Goal: Task Accomplishment & Management: Manage account settings

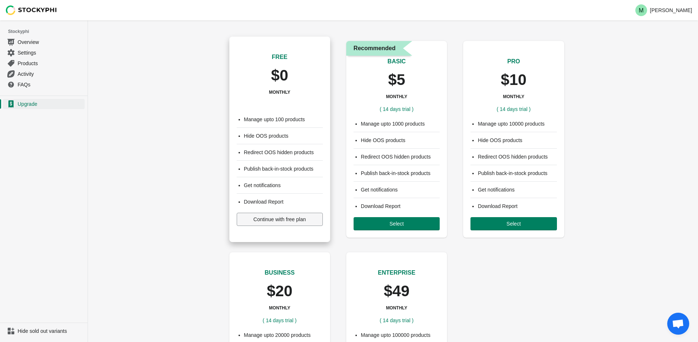
click at [285, 221] on span "Continue with free plan" at bounding box center [280, 220] width 52 height 6
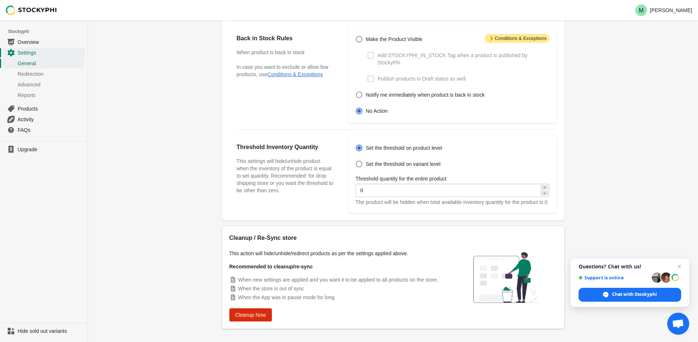
scroll to position [200, 0]
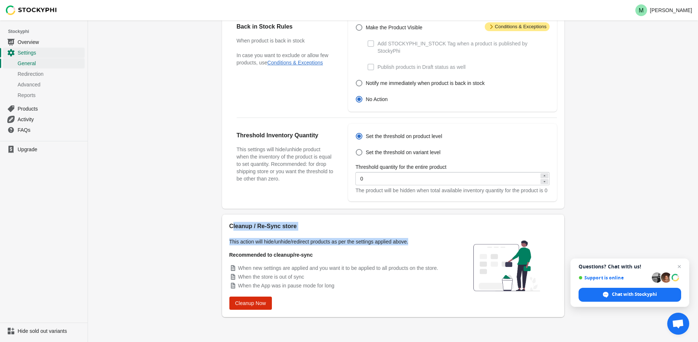
drag, startPoint x: 232, startPoint y: 228, endPoint x: 424, endPoint y: 245, distance: 192.7
click at [427, 245] on div "Cleanup / Re-Sync store This action will hide/unhide/redirect products as per t…" at bounding box center [339, 266] width 220 height 88
click at [422, 244] on p "This action will hide/unhide/redirect products as per the settings applied abov…" at bounding box center [339, 241] width 220 height 7
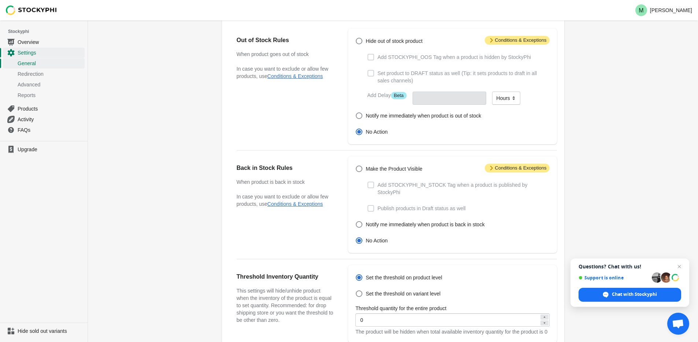
scroll to position [0, 0]
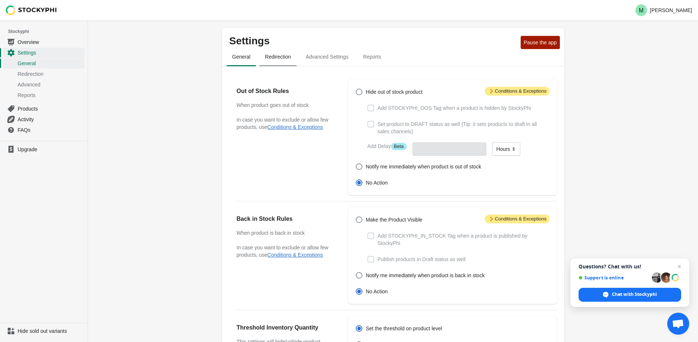
click at [281, 63] on button "Redirection" at bounding box center [278, 56] width 41 height 19
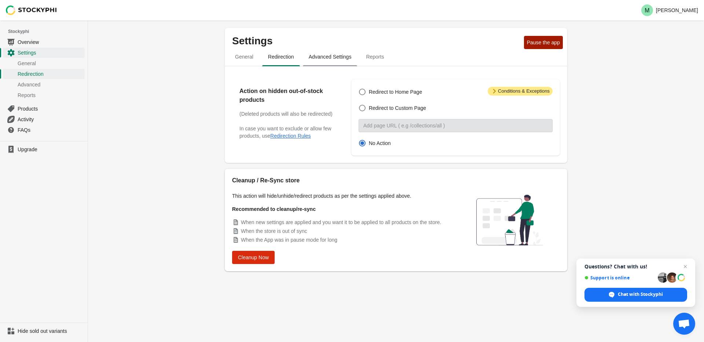
click at [326, 54] on span "Advanced Settings" at bounding box center [330, 56] width 55 height 13
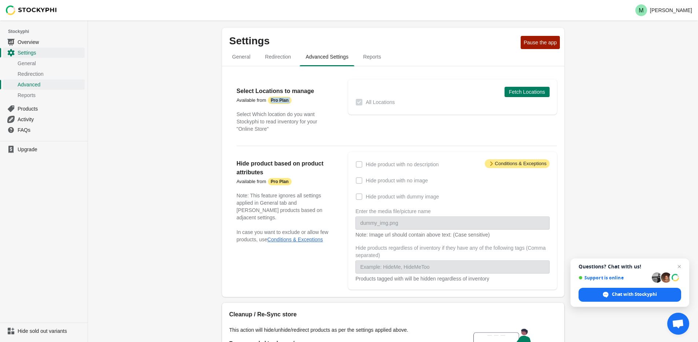
drag, startPoint x: 273, startPoint y: 101, endPoint x: 303, endPoint y: 107, distance: 30.9
click at [303, 107] on div "Select Locations to manage Available from Attention Pro Plan Select Which locat…" at bounding box center [285, 110] width 97 height 46
click at [319, 104] on p "Select Locations to manage Available from Attention Pro Plan" at bounding box center [285, 96] width 97 height 18
click at [523, 90] on span "Fetch Locations" at bounding box center [527, 92] width 36 height 6
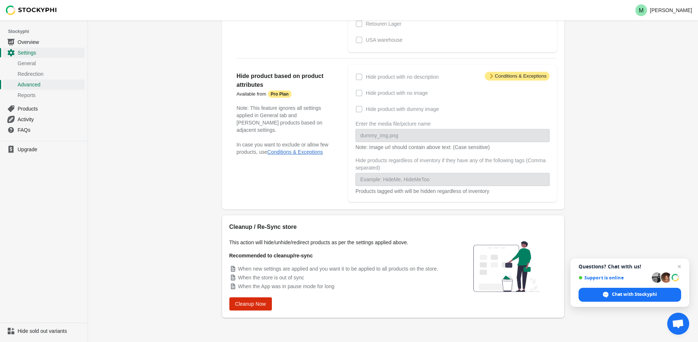
scroll to position [192, 0]
click at [379, 95] on span "Hide product with no image" at bounding box center [397, 92] width 62 height 7
drag, startPoint x: 372, startPoint y: 79, endPoint x: 435, endPoint y: 82, distance: 63.1
click at [435, 82] on div "Hide product with no description Hide product with no image Hide product with d…" at bounding box center [448, 132] width 201 height 123
drag, startPoint x: 370, startPoint y: 96, endPoint x: 433, endPoint y: 96, distance: 63.8
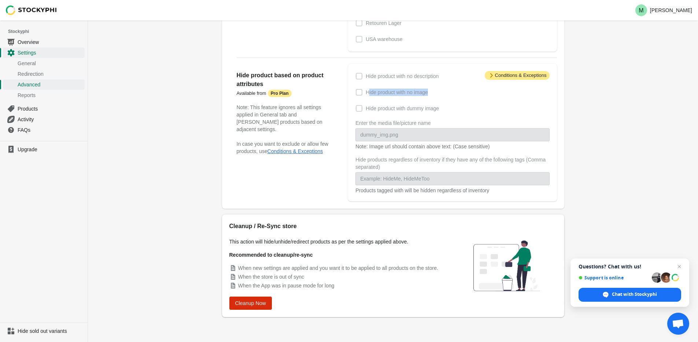
click at [433, 96] on div "Hide product with no image" at bounding box center [452, 92] width 194 height 10
drag, startPoint x: 374, startPoint y: 110, endPoint x: 457, endPoint y: 109, distance: 82.1
click at [457, 109] on div "Hide product with dummy image" at bounding box center [452, 108] width 194 height 10
click at [437, 115] on div "Hide product with no description Hide product with no image Hide product with d…" at bounding box center [448, 132] width 201 height 123
click at [29, 147] on span "Upgrade" at bounding box center [51, 149] width 66 height 7
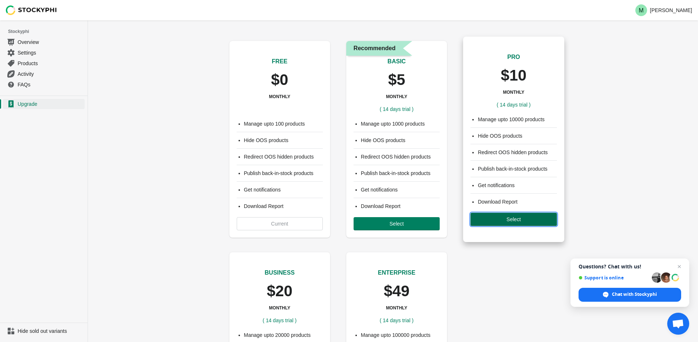
click at [510, 219] on span "Select" at bounding box center [513, 220] width 14 height 6
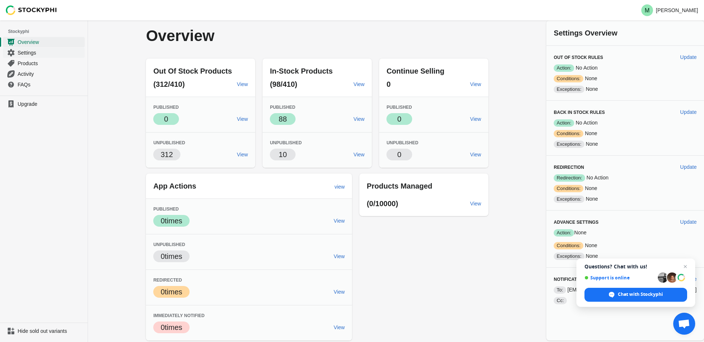
click at [30, 53] on span "Settings" at bounding box center [51, 52] width 66 height 7
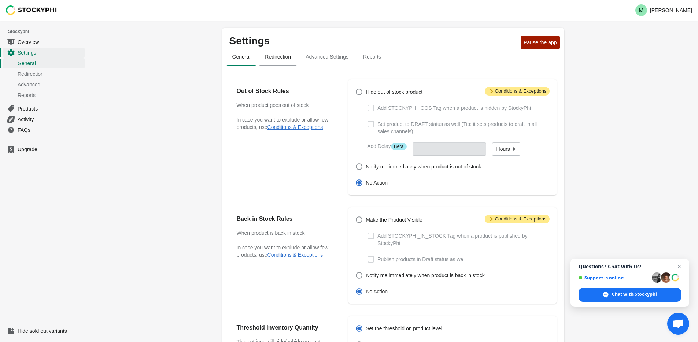
click at [284, 56] on span "Redirection" at bounding box center [278, 56] width 38 height 13
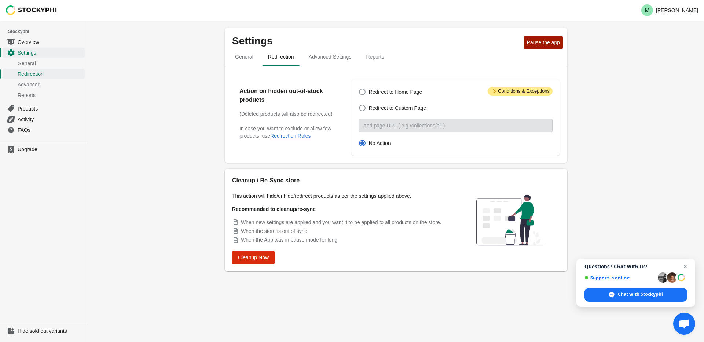
click at [393, 91] on span "Redirect to Home Page" at bounding box center [395, 91] width 53 height 7
click at [359, 89] on input "Redirect to Home Page" at bounding box center [359, 89] width 0 height 0
radio input "true"
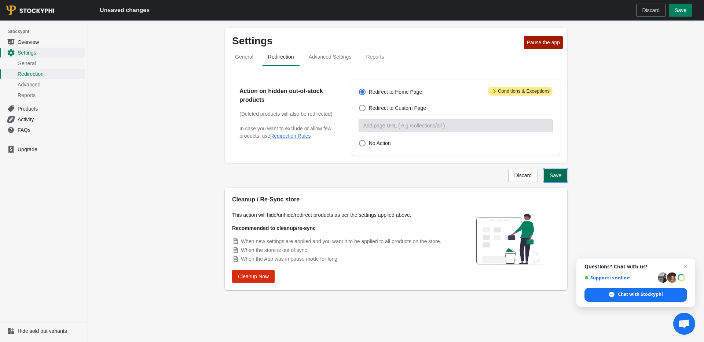
click at [558, 175] on span "Save" at bounding box center [555, 176] width 12 height 6
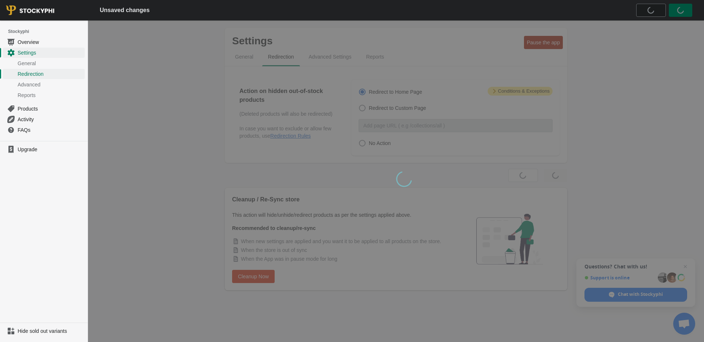
click at [335, 58] on div "wait, its loading..." at bounding box center [396, 182] width 616 height 322
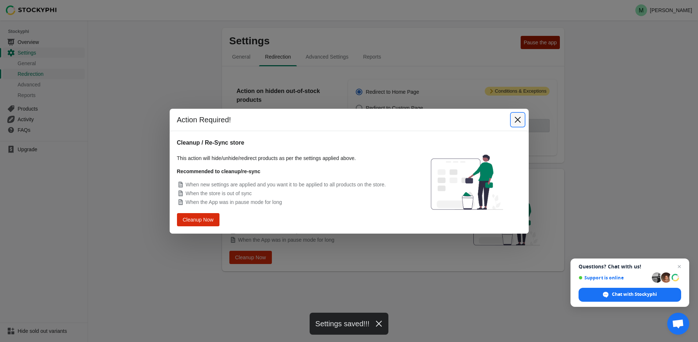
click at [520, 119] on icon "Close" at bounding box center [517, 119] width 7 height 7
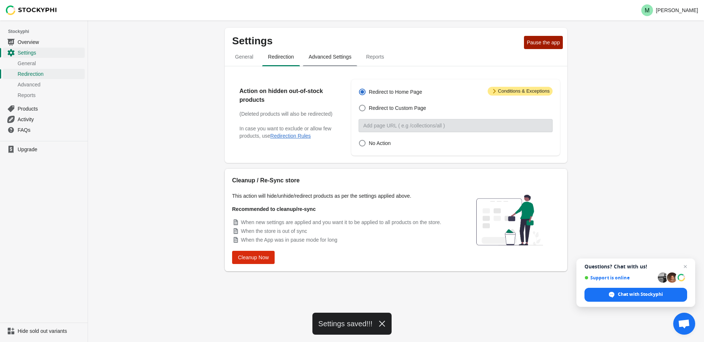
click at [342, 55] on span "Advanced Settings" at bounding box center [330, 56] width 55 height 13
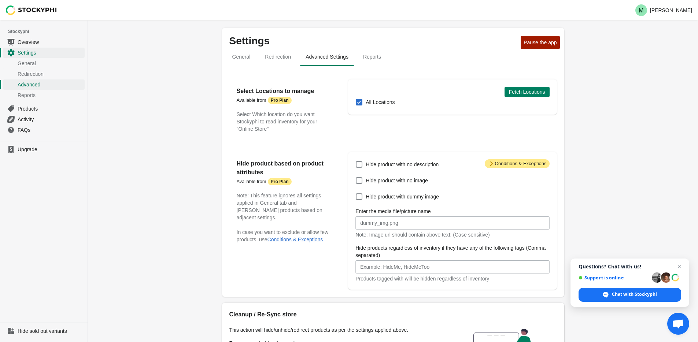
click at [356, 104] on span at bounding box center [359, 102] width 7 height 7
click at [356, 99] on input "All Locations" at bounding box center [356, 99] width 0 height 0
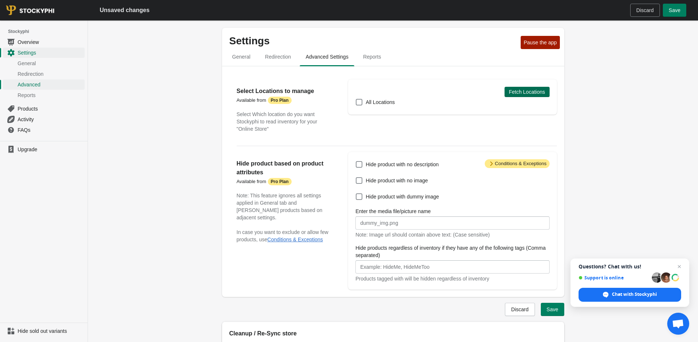
click at [531, 91] on span "Fetch Locations" at bounding box center [527, 92] width 36 height 6
checkbox input "true"
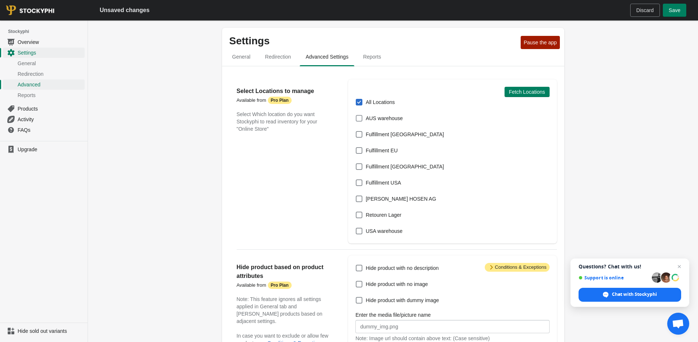
click at [380, 118] on span "AUS warehouse" at bounding box center [384, 118] width 37 height 7
click at [356, 115] on input "AUS warehouse" at bounding box center [356, 115] width 0 height 0
checkbox input "true"
click at [377, 132] on span "Fulfillment Australia" at bounding box center [405, 134] width 78 height 7
click at [356, 132] on input "Fulfillment Australia" at bounding box center [356, 131] width 0 height 0
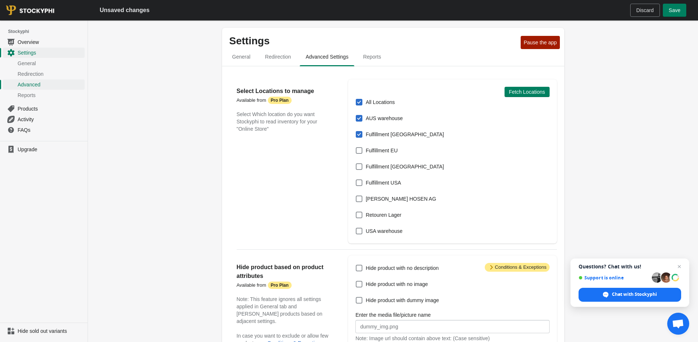
checkbox input "true"
click at [380, 102] on span "All Locations" at bounding box center [380, 102] width 29 height 7
click at [356, 99] on input "All Locations" at bounding box center [356, 99] width 0 height 0
checkbox input "false"
click at [380, 152] on span "Fulfillment EU" at bounding box center [382, 150] width 32 height 7
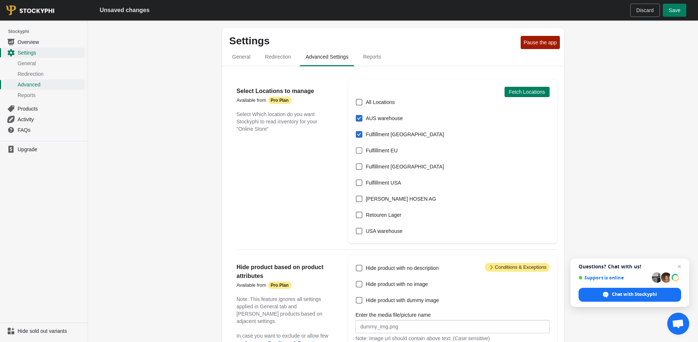
click at [356, 148] on input "Fulfillment EU" at bounding box center [356, 147] width 0 height 0
checkbox input "true"
click at [379, 165] on span "Fulfillment Germany" at bounding box center [405, 166] width 78 height 7
click at [356, 164] on input "Fulfillment Germany" at bounding box center [356, 163] width 0 height 0
checkbox input "true"
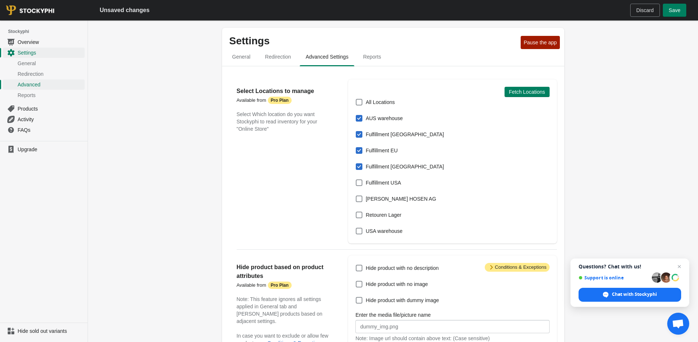
click at [381, 151] on span "Fulfillment EU" at bounding box center [382, 150] width 32 height 7
click at [356, 148] on input "Fulfillment EU" at bounding box center [356, 147] width 0 height 0
checkbox input "false"
click at [387, 118] on span "AUS warehouse" at bounding box center [384, 118] width 37 height 7
click at [356, 115] on input "AUS warehouse" at bounding box center [356, 115] width 0 height 0
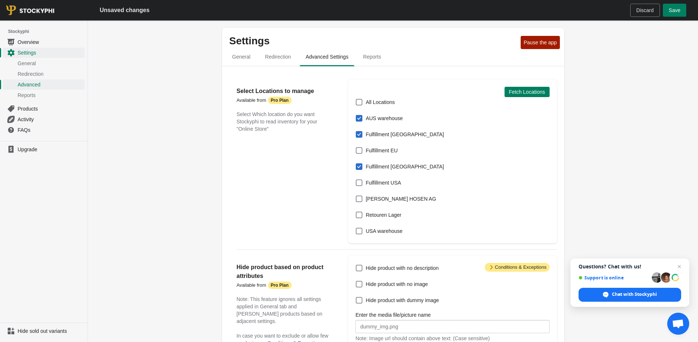
checkbox input "false"
click at [385, 185] on span "Fulfillment USA" at bounding box center [383, 182] width 35 height 7
click at [356, 180] on input "Fulfillment USA" at bounding box center [356, 180] width 0 height 0
checkbox input "true"
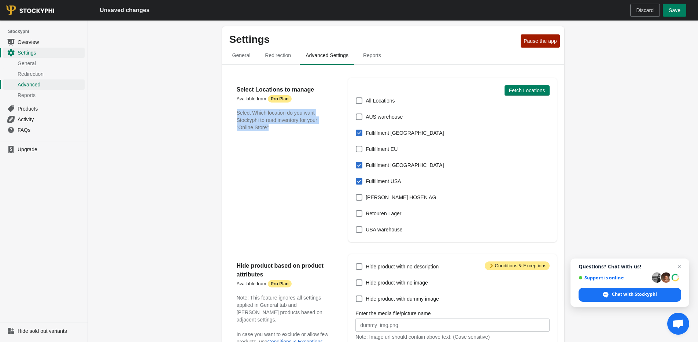
drag, startPoint x: 279, startPoint y: 127, endPoint x: 237, endPoint y: 109, distance: 46.0
click at [237, 109] on p "Select Which location do you want Stockyphi to read inventory for your "Online …" at bounding box center [285, 120] width 97 height 22
click at [280, 134] on div "Select Locations to manage Available from Attention Pro Plan Select Which locat…" at bounding box center [289, 160] width 104 height 164
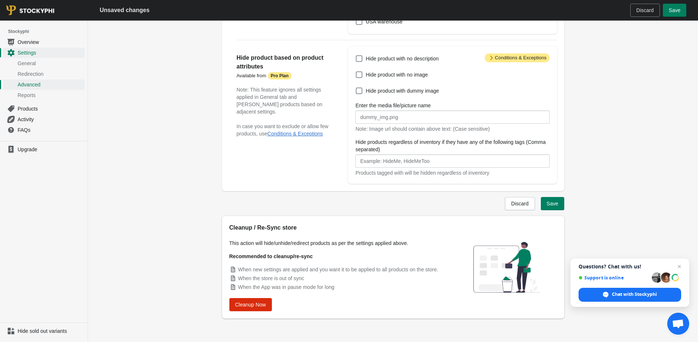
scroll to position [211, 0]
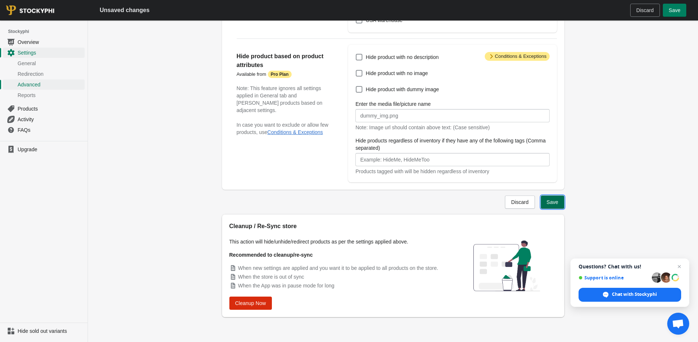
click at [554, 201] on span "Save" at bounding box center [553, 202] width 12 height 6
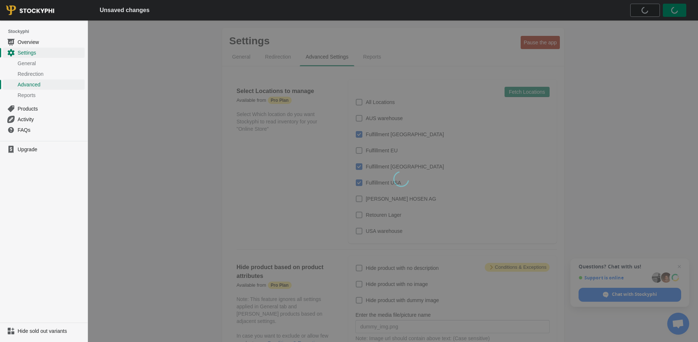
scroll to position [108, 0]
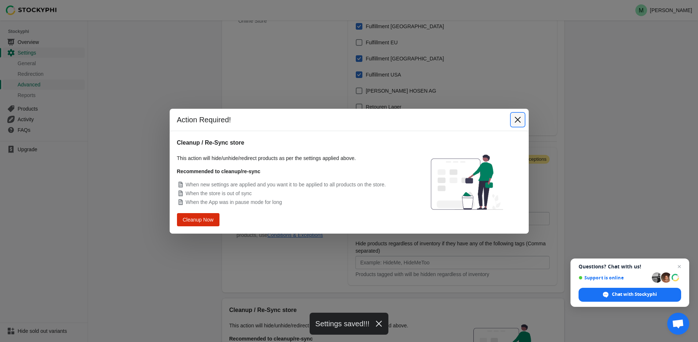
click at [517, 119] on icon "Close" at bounding box center [517, 120] width 6 height 6
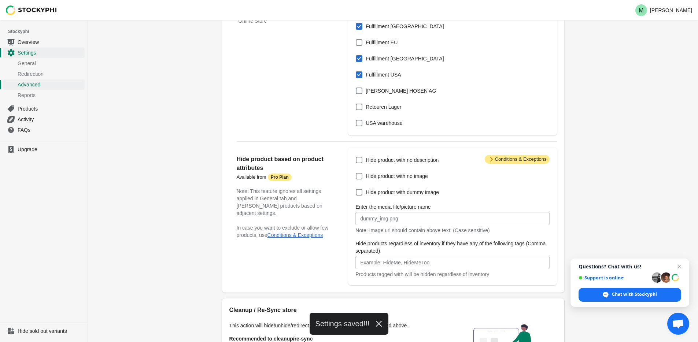
click at [409, 178] on span "Hide product with no image" at bounding box center [397, 176] width 62 height 7
click at [356, 173] on input "Hide product with no image" at bounding box center [356, 173] width 0 height 0
checkbox input "true"
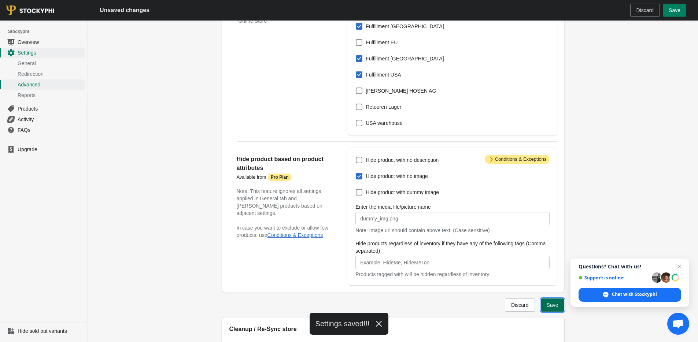
click at [555, 306] on span "Save" at bounding box center [553, 305] width 12 height 6
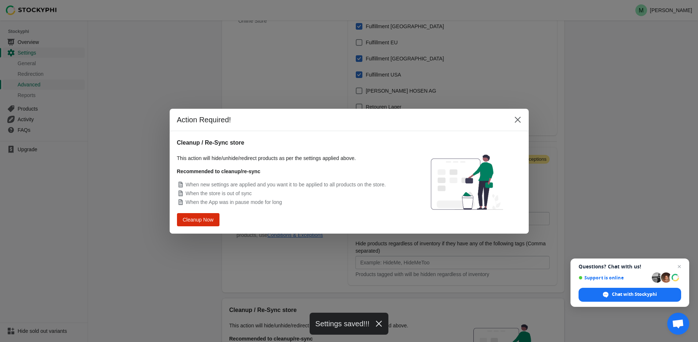
scroll to position [0, 0]
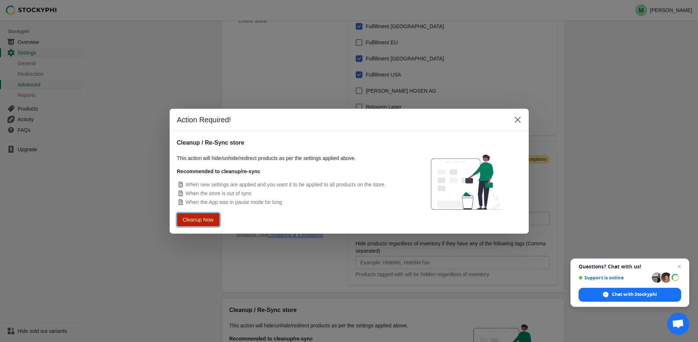
click at [197, 222] on span "Cleanup Now" at bounding box center [198, 219] width 29 height 5
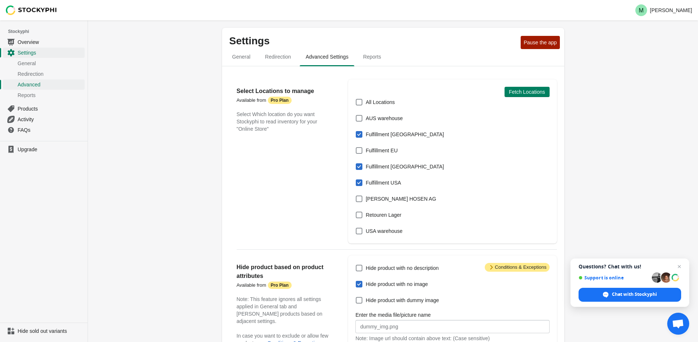
scroll to position [108, 0]
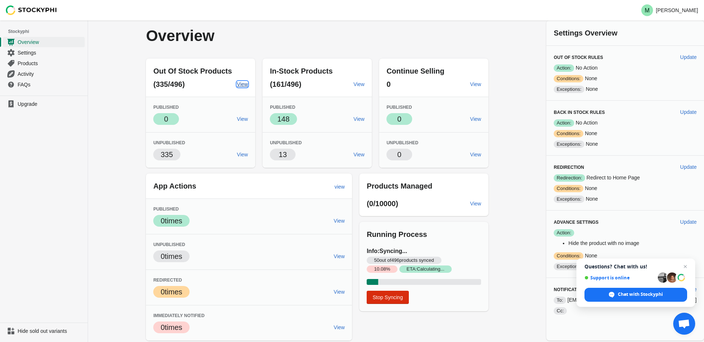
click at [248, 85] on span "View" at bounding box center [242, 84] width 11 height 6
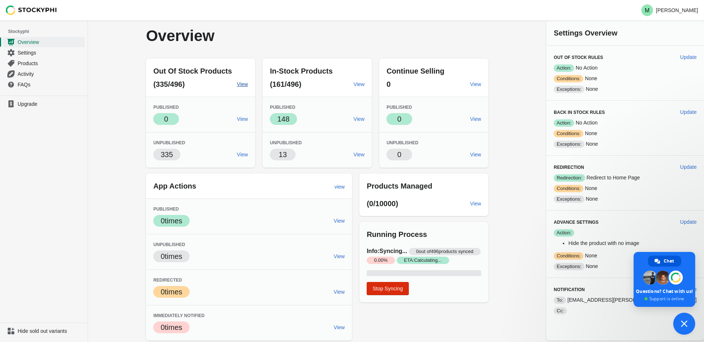
type textarea "Hi, Is it also possible to hide per market? For example our inventory "Fulfillm…"
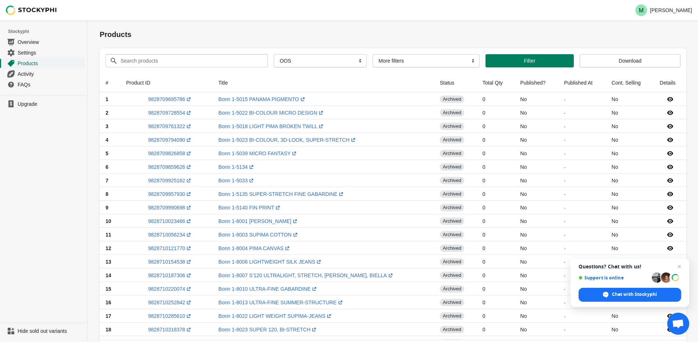
click at [31, 62] on span "Products" at bounding box center [51, 63] width 66 height 7
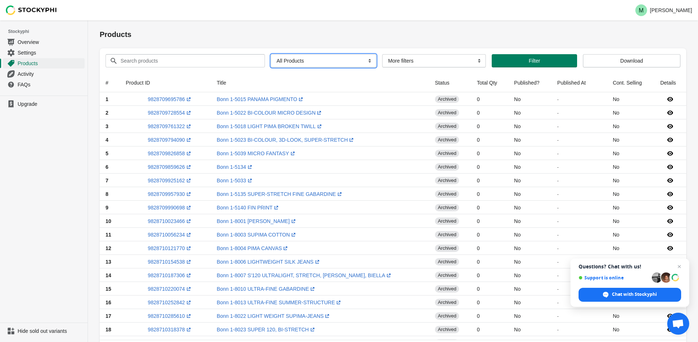
click at [338, 56] on select "All Products InStock InStock Published InStock Un-Published OOS OOS Published O…" at bounding box center [324, 60] width 106 height 13
select select "instock"
click at [271, 54] on select "All Products InStock InStock Published InStock Un-Published OOS OOS Published O…" at bounding box center [324, 60] width 106 height 13
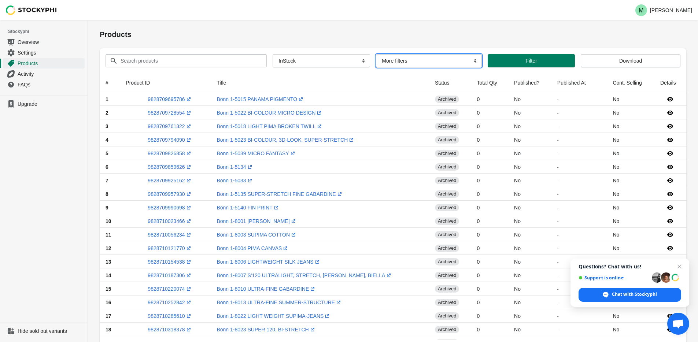
click at [392, 60] on select "More filters Delayed product hide" at bounding box center [429, 60] width 106 height 13
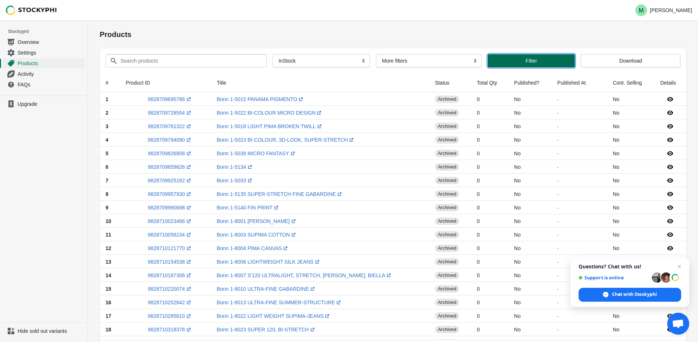
click at [519, 57] on button "Filter" at bounding box center [531, 60] width 87 height 13
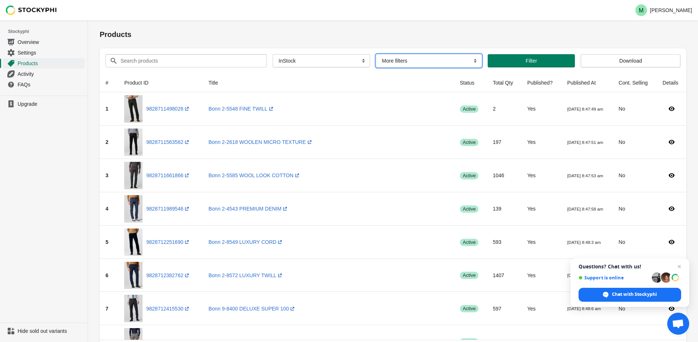
click at [413, 56] on select "More filters Delayed product hide" at bounding box center [429, 60] width 106 height 13
click at [331, 63] on select "All Products InStock InStock Published InStock Un-Published OOS OOS Published O…" at bounding box center [321, 60] width 97 height 13
click at [32, 74] on span "Activity" at bounding box center [51, 73] width 66 height 7
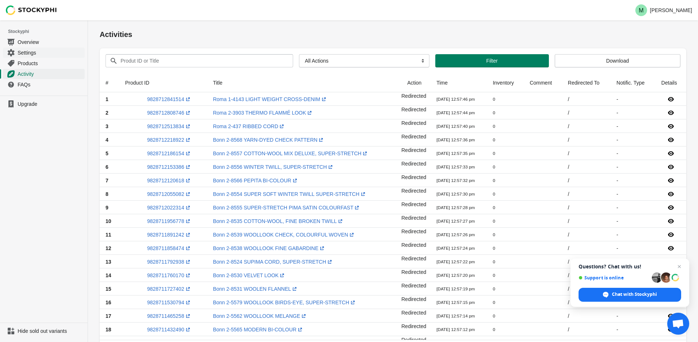
click at [40, 55] on span "Settings" at bounding box center [51, 52] width 66 height 7
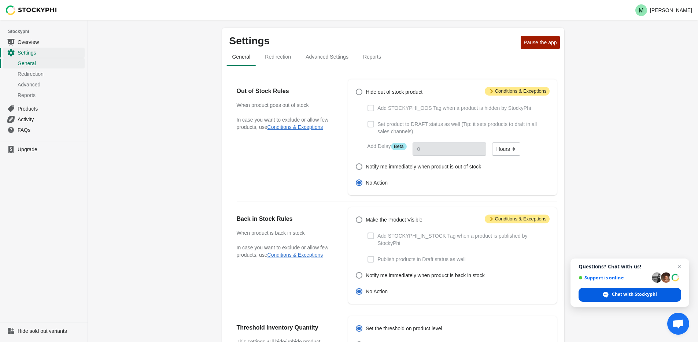
click at [627, 295] on span "Chat with Stockyphi" at bounding box center [634, 294] width 45 height 7
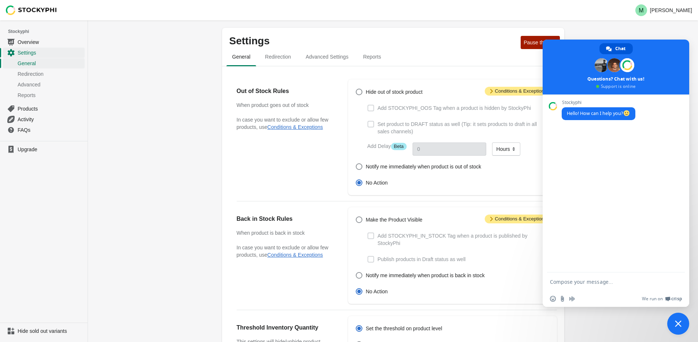
click at [436, 49] on ul "General Redirection Advanced Settings Reports" at bounding box center [393, 56] width 336 height 19
click at [680, 326] on span "Close chat" at bounding box center [678, 324] width 7 height 7
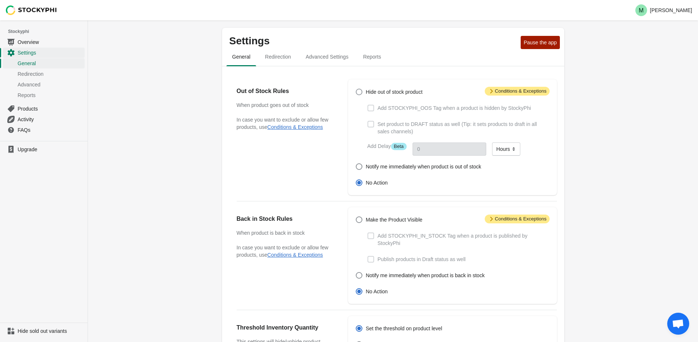
click at [390, 90] on span "Hide out of stock product" at bounding box center [394, 91] width 57 height 7
click at [356, 89] on input "Hide out of stock product" at bounding box center [356, 89] width 0 height 0
radio input "true"
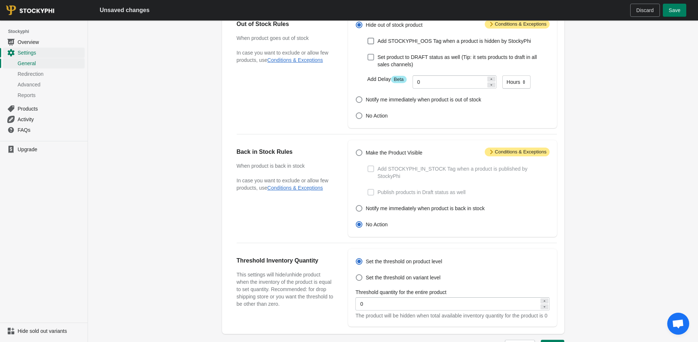
scroll to position [71, 0]
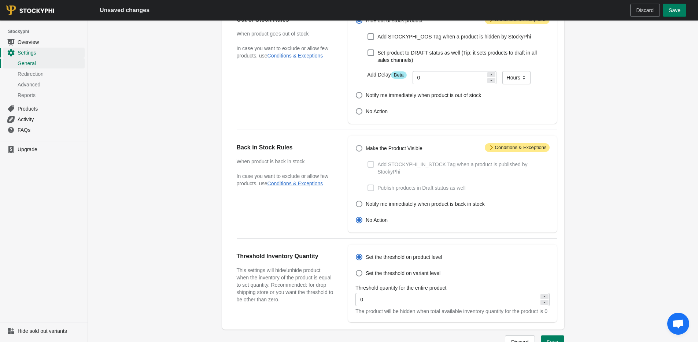
click at [375, 148] on span "Make the Product Visible" at bounding box center [394, 148] width 57 height 7
click at [356, 145] on input "Make the Product Visible" at bounding box center [356, 145] width 0 height 0
radio input "true"
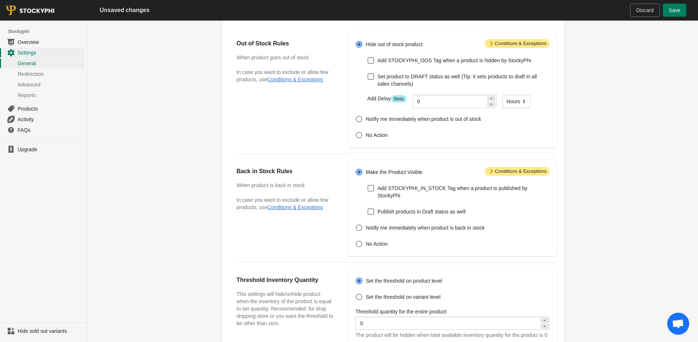
scroll to position [130, 0]
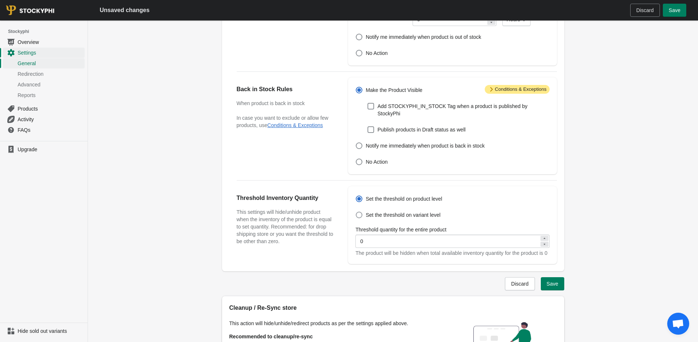
click at [395, 213] on span "Set the threshold on variant level" at bounding box center [403, 214] width 75 height 7
click at [356, 212] on input "Set the threshold on variant level" at bounding box center [356, 212] width 0 height 0
radio input "true"
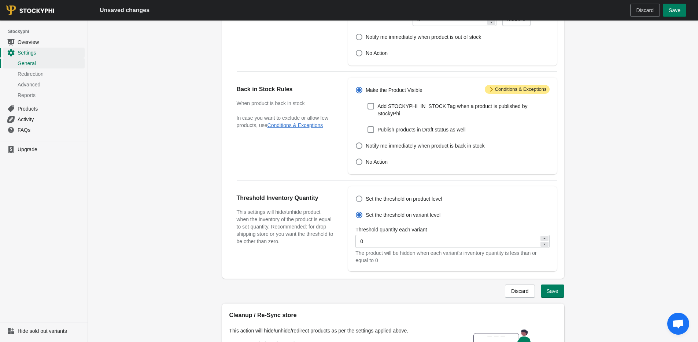
click at [382, 199] on span "Set the threshold on product level" at bounding box center [404, 198] width 77 height 7
click at [356, 196] on input "Set the threshold on product level" at bounding box center [356, 196] width 0 height 0
radio input "true"
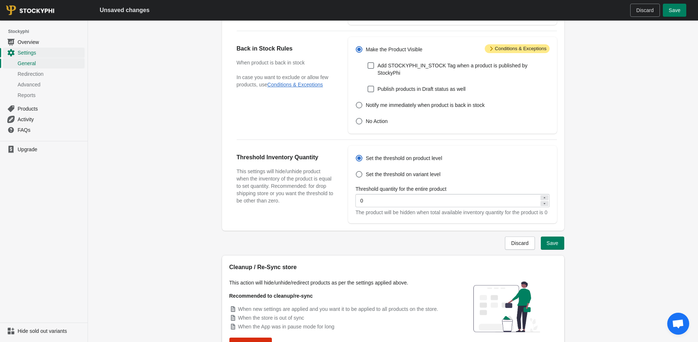
scroll to position [219, 0]
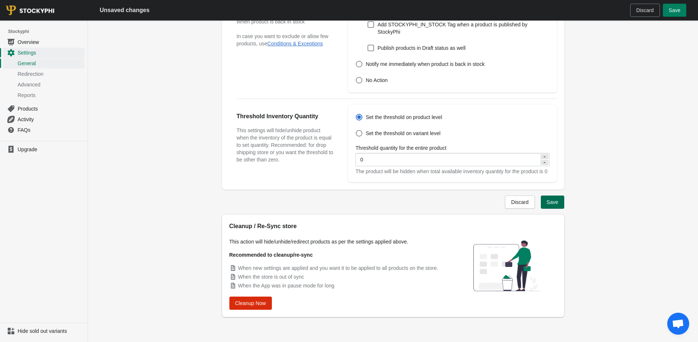
click at [547, 201] on span "Save" at bounding box center [553, 202] width 12 height 6
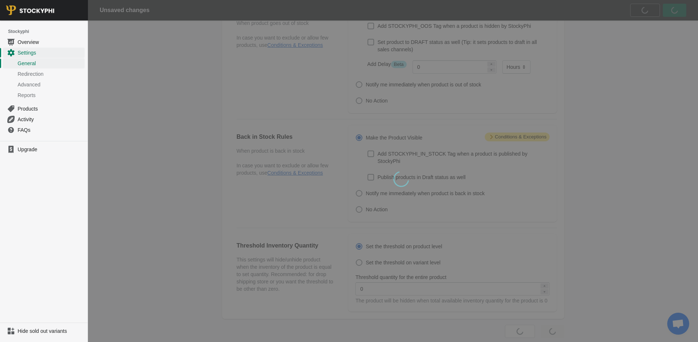
scroll to position [0, 0]
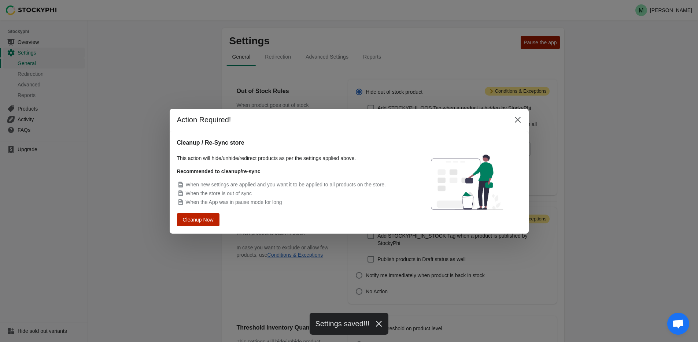
click at [204, 218] on span "Cleanup Now" at bounding box center [198, 219] width 28 height 5
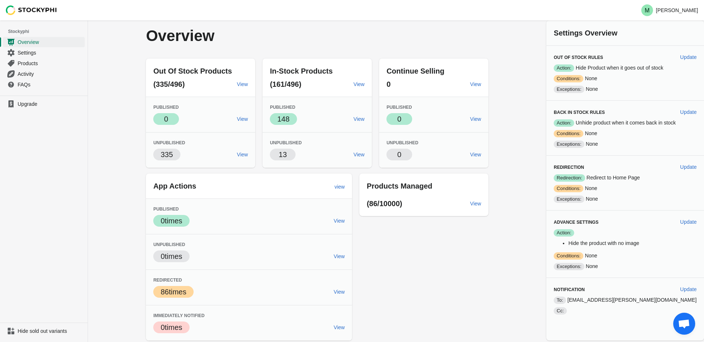
click at [693, 323] on span "Open chat" at bounding box center [684, 324] width 22 height 22
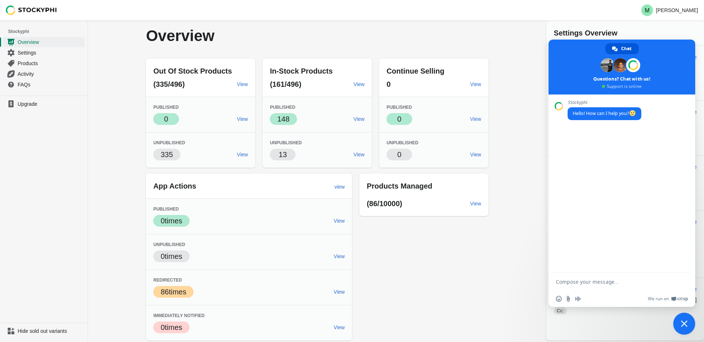
click at [500, 259] on div "Overview Out Of Stock Products (335/496) View Published Success 0 View Unpublis…" at bounding box center [317, 181] width 366 height 320
click at [680, 331] on span "Close chat" at bounding box center [684, 324] width 22 height 22
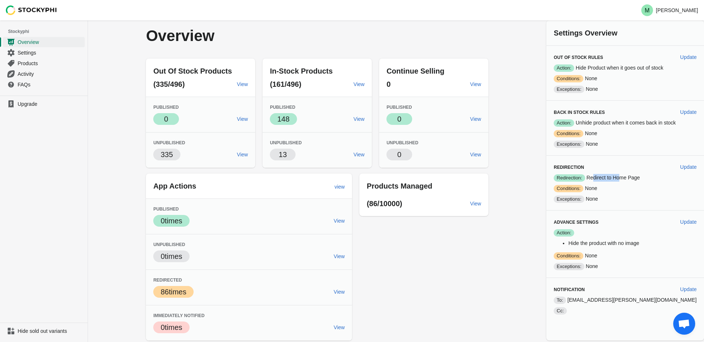
drag, startPoint x: 610, startPoint y: 178, endPoint x: 636, endPoint y: 178, distance: 26.4
click at [636, 178] on p "Success Redirection: Redirect to Home Page" at bounding box center [624, 178] width 143 height 8
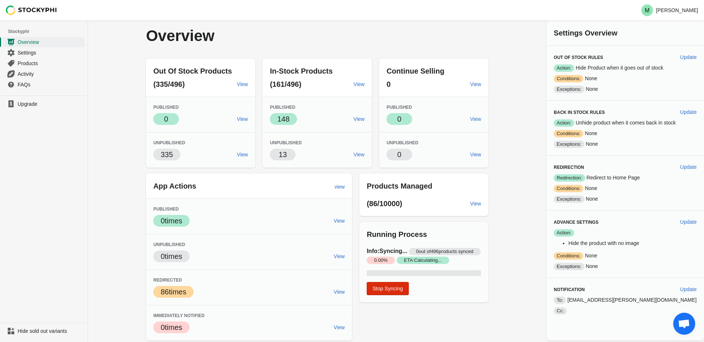
click at [516, 247] on div "Overview Out Of Stock Products (335/496) View Published Success 0 View Unpublis…" at bounding box center [396, 181] width 616 height 320
click at [677, 318] on span "Open chat" at bounding box center [684, 324] width 22 height 22
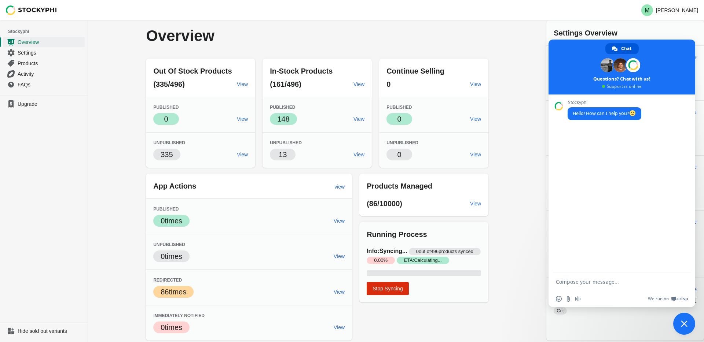
click at [586, 282] on textarea "Compose your message..." at bounding box center [613, 282] width 117 height 18
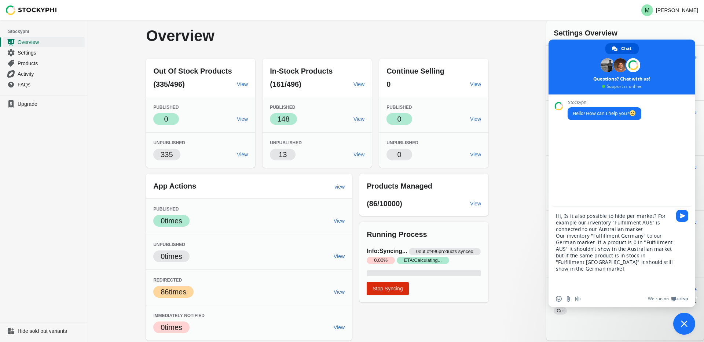
type textarea "Hi, Is it also possible to hide per market? For example our inventory "Fulfillm…"
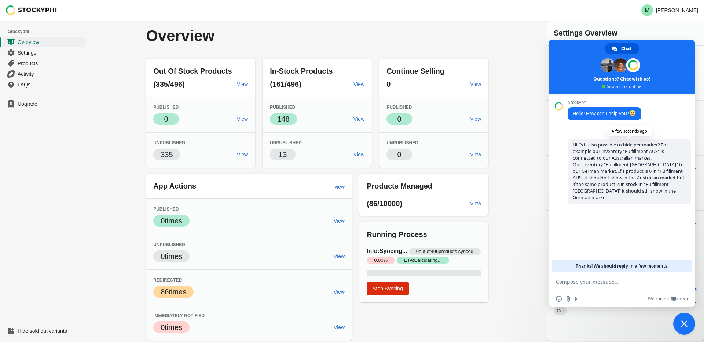
click at [675, 187] on span "Hi, Is it also possible to hide per market? For example our inventory "Fulfillm…" at bounding box center [628, 171] width 112 height 59
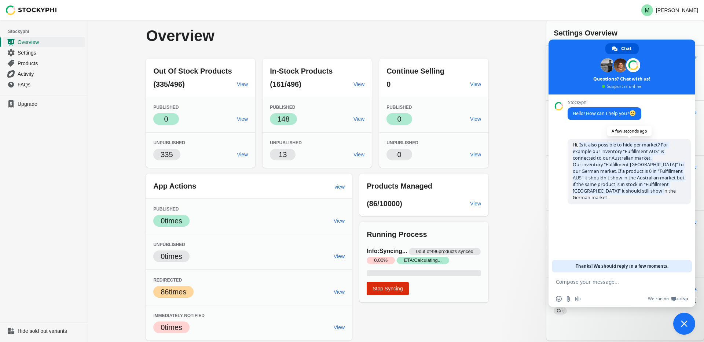
drag, startPoint x: 673, startPoint y: 190, endPoint x: 579, endPoint y: 144, distance: 105.2
click at [579, 144] on span "Hi, Is it also possible to hide per market? For example our inventory "Fulfillm…" at bounding box center [628, 172] width 123 height 66
copy span "Is it also possible to hide per market? For example our inventory "Fulfillment …"
click at [394, 292] on span "Stop Syncing" at bounding box center [387, 289] width 30 height 6
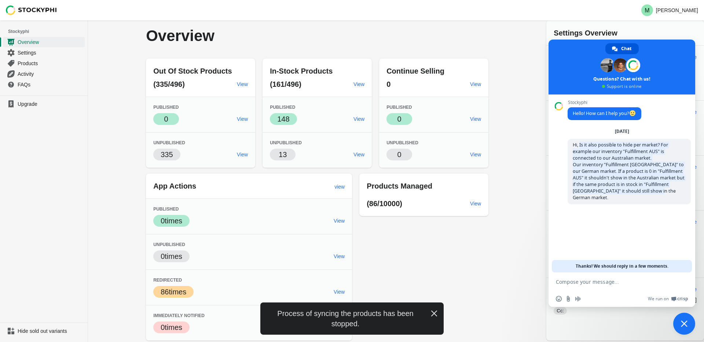
click at [684, 316] on span "Close chat" at bounding box center [684, 324] width 22 height 22
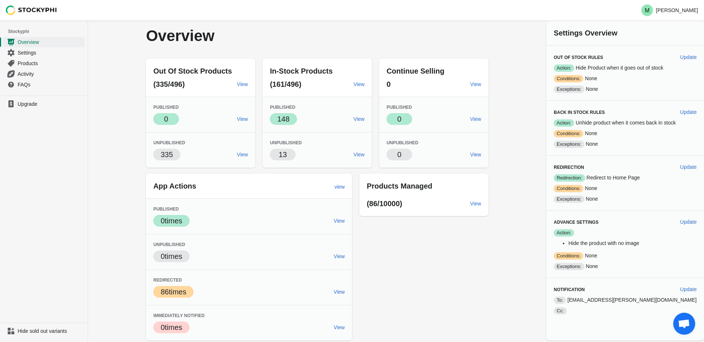
select select "hours"
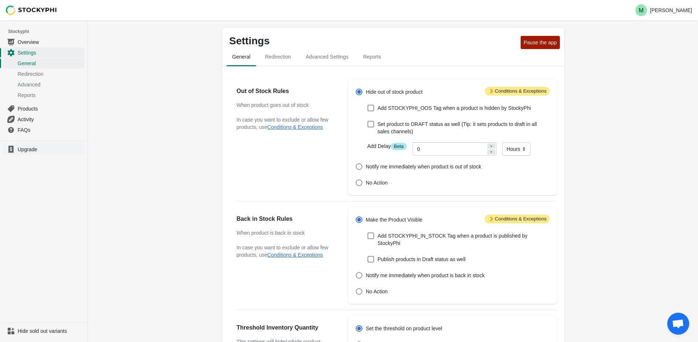
click at [37, 152] on span "Upgrade" at bounding box center [51, 149] width 66 height 7
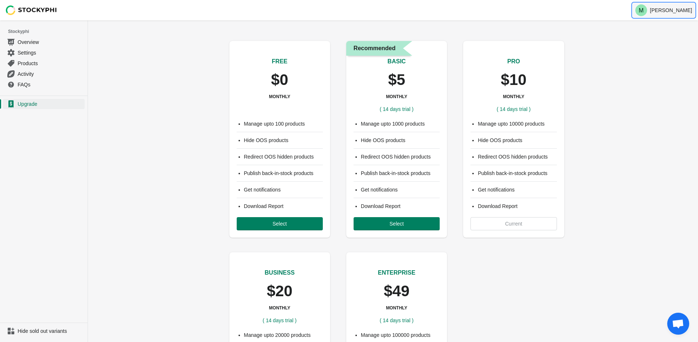
click at [670, 9] on p "[PERSON_NAME]" at bounding box center [671, 10] width 42 height 6
